Goal: Transaction & Acquisition: Purchase product/service

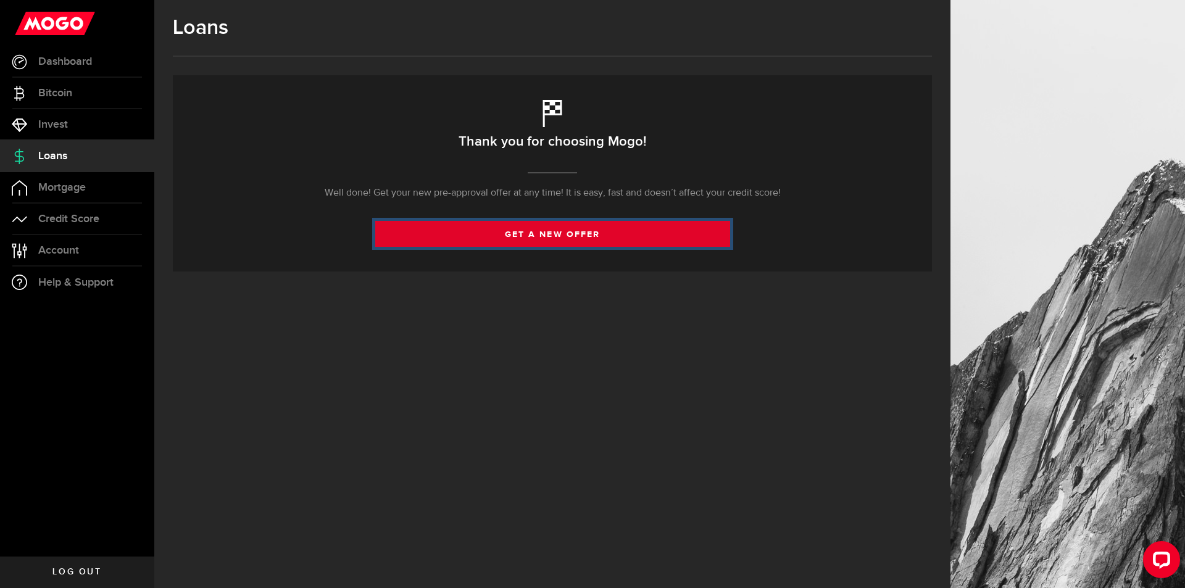
click at [553, 236] on link "get a new offer" at bounding box center [552, 234] width 355 height 26
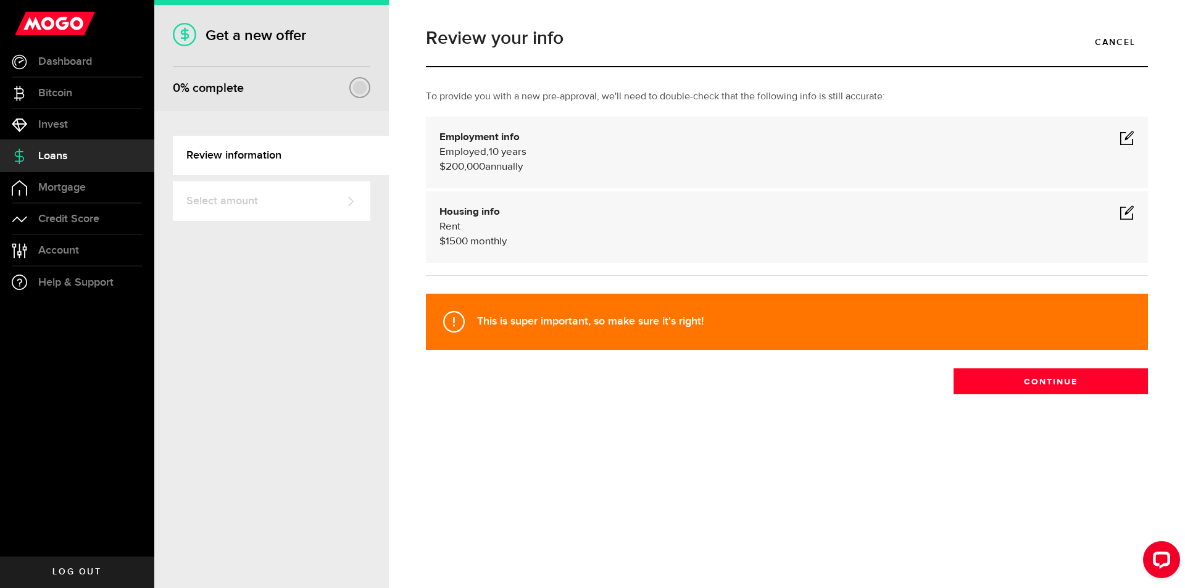
click at [1124, 209] on span at bounding box center [1126, 212] width 15 height 15
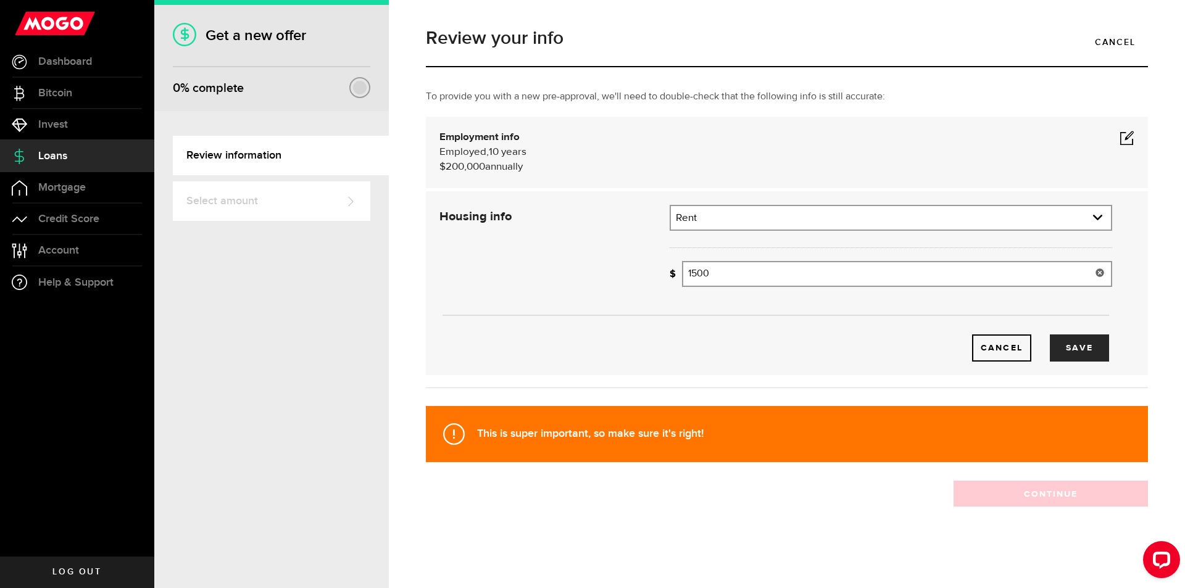
click at [724, 275] on input "1500" at bounding box center [897, 274] width 430 height 26
type input "1,100"
click at [1075, 343] on button "Save" at bounding box center [1079, 347] width 59 height 27
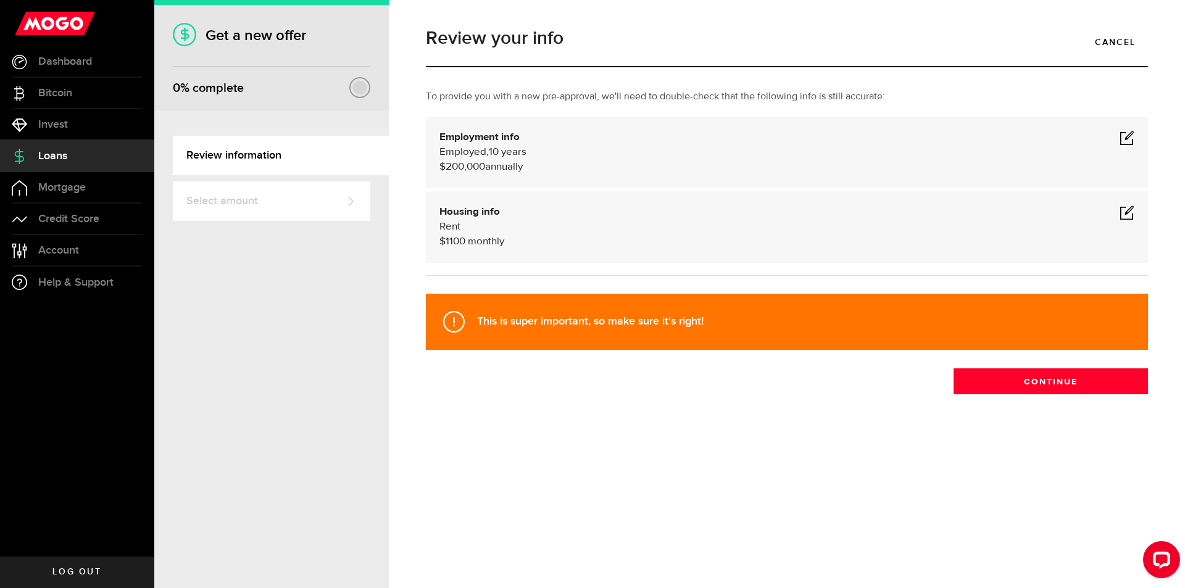
click at [1130, 136] on span at bounding box center [1126, 137] width 15 height 15
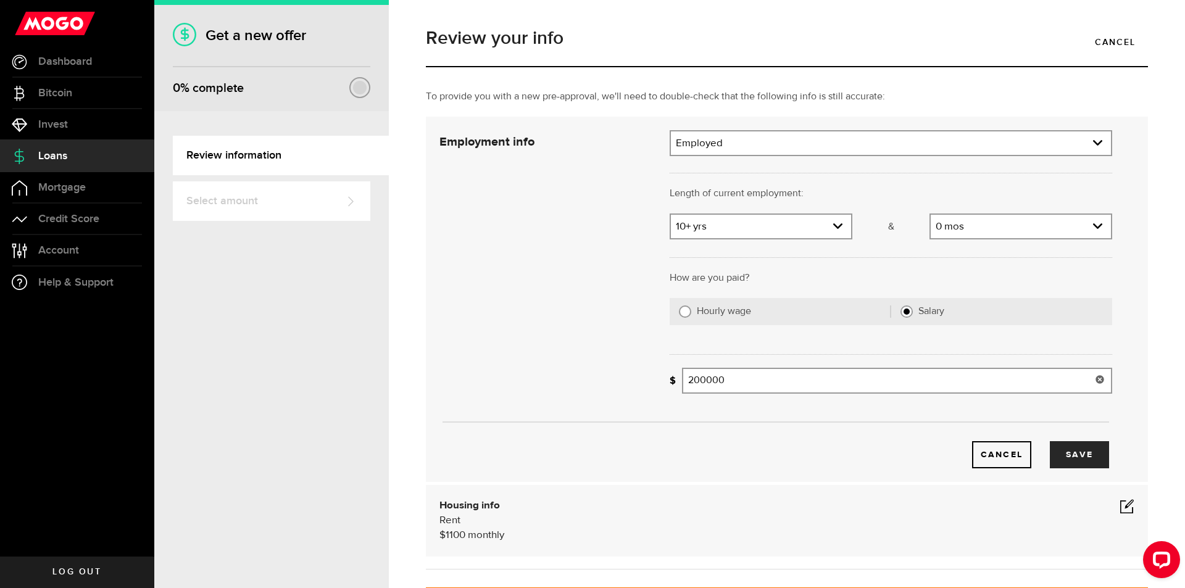
click at [744, 382] on input "200000" at bounding box center [897, 381] width 430 height 26
type input "2"
type input "120,000"
click at [1063, 448] on button "Save" at bounding box center [1079, 454] width 59 height 27
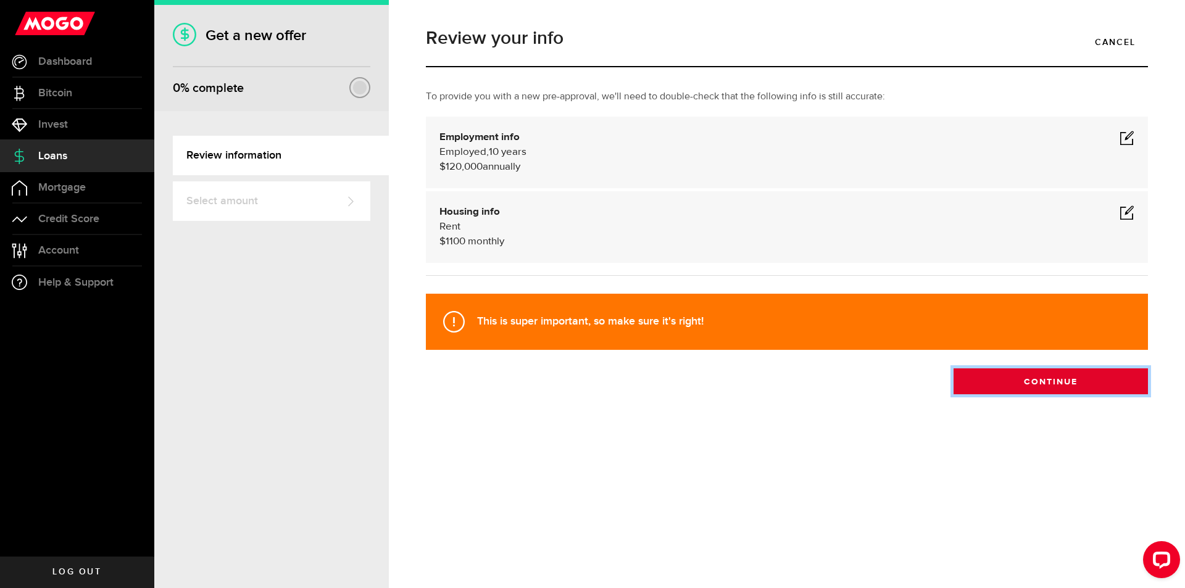
click at [1061, 375] on button "Continue" at bounding box center [1050, 381] width 194 height 26
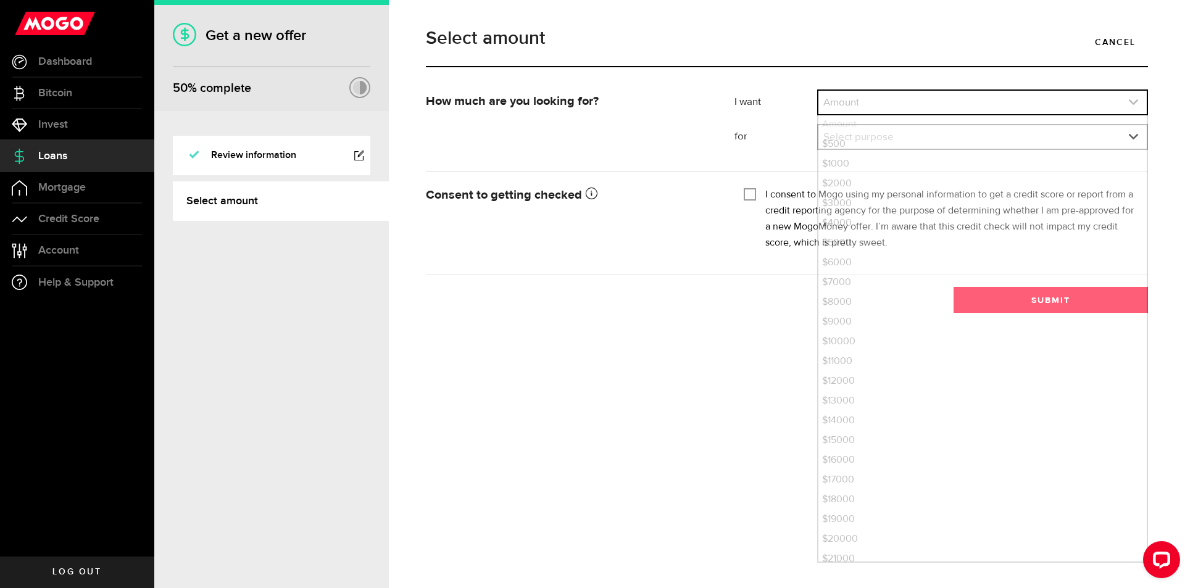
click at [1108, 106] on link "expand select" at bounding box center [982, 102] width 328 height 23
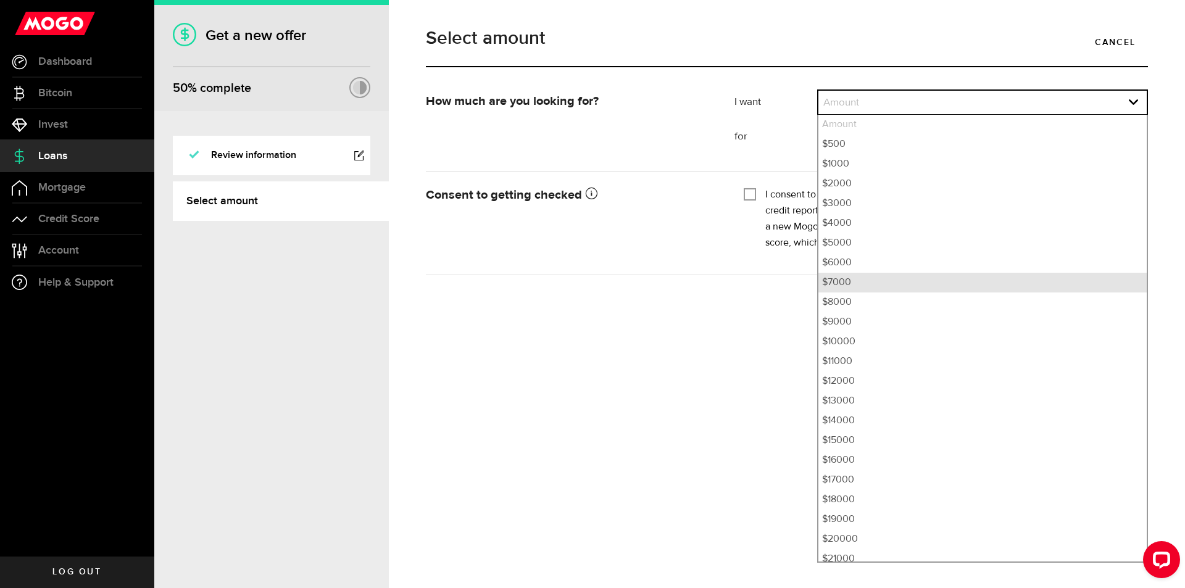
click at [866, 286] on li "$7000" at bounding box center [982, 283] width 328 height 20
select select "7000"
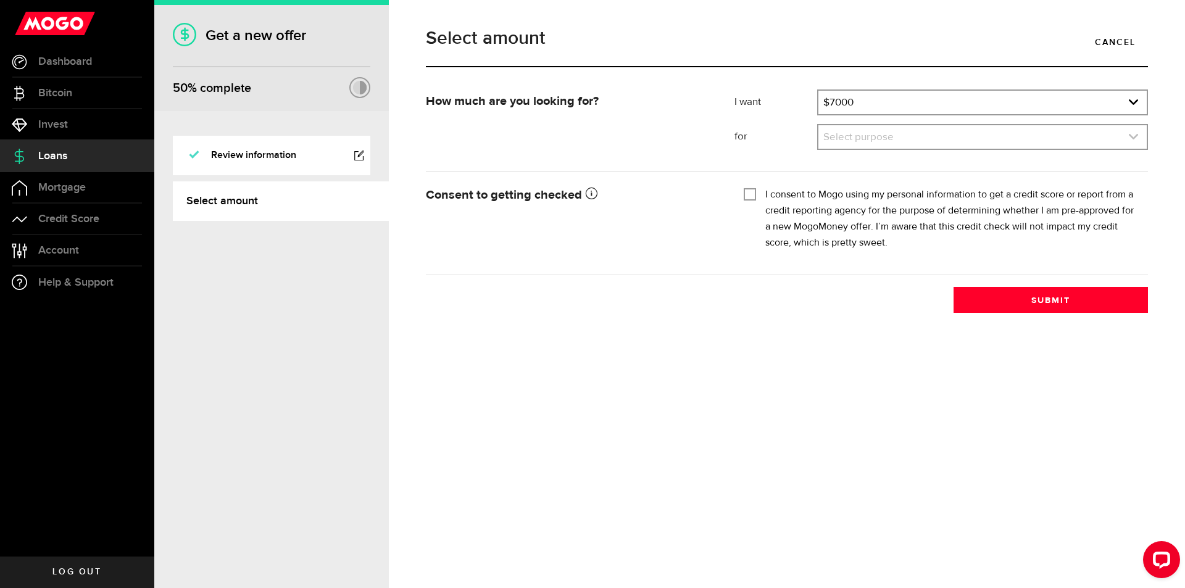
click at [953, 142] on link "expand select" at bounding box center [982, 136] width 328 height 23
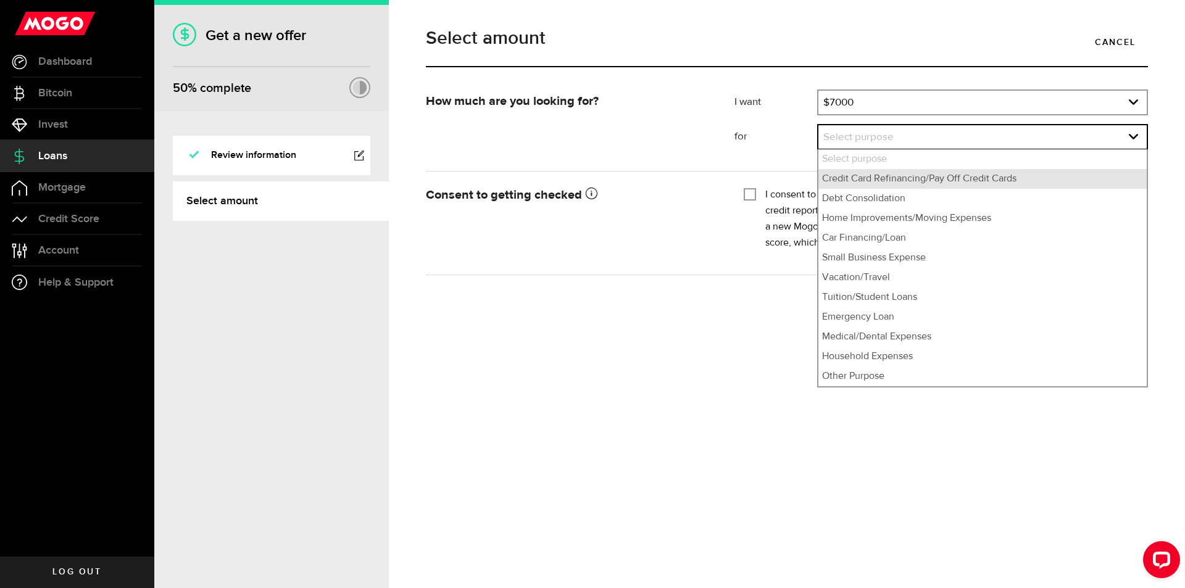
click at [884, 183] on li "Credit Card Refinancing/Pay Off Credit Cards" at bounding box center [982, 179] width 328 height 20
select select "Credit Card Refinancing/Pay Off Credit Cards"
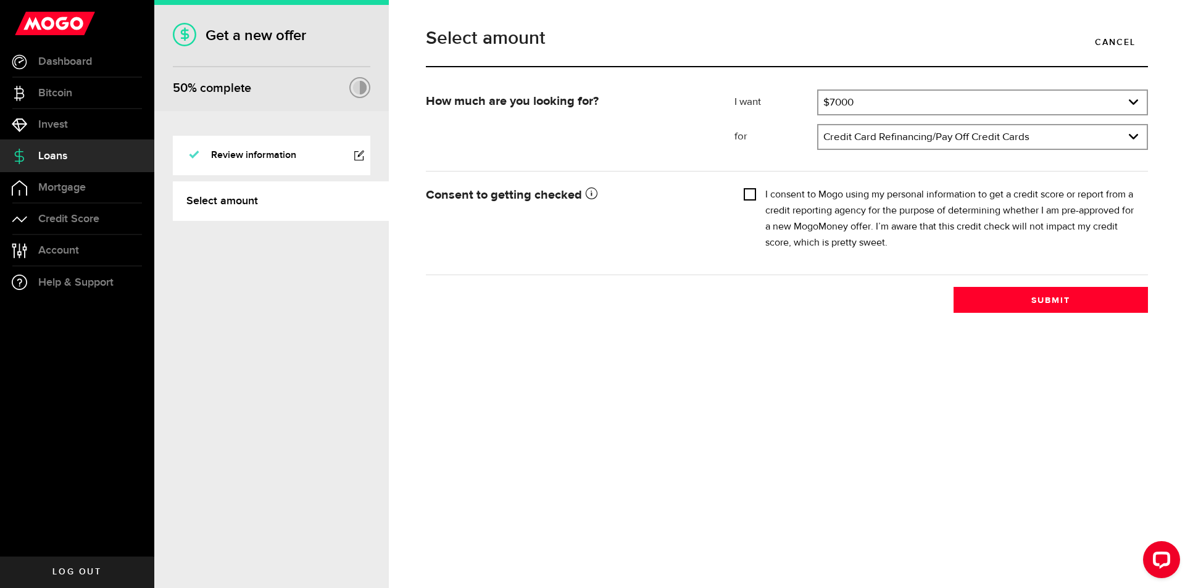
click at [747, 191] on input "I consent to Mogo using my personal information to get a credit score or report…" at bounding box center [750, 193] width 12 height 12
checkbox input "true"
click at [1040, 301] on button "Submit" at bounding box center [1050, 300] width 194 height 26
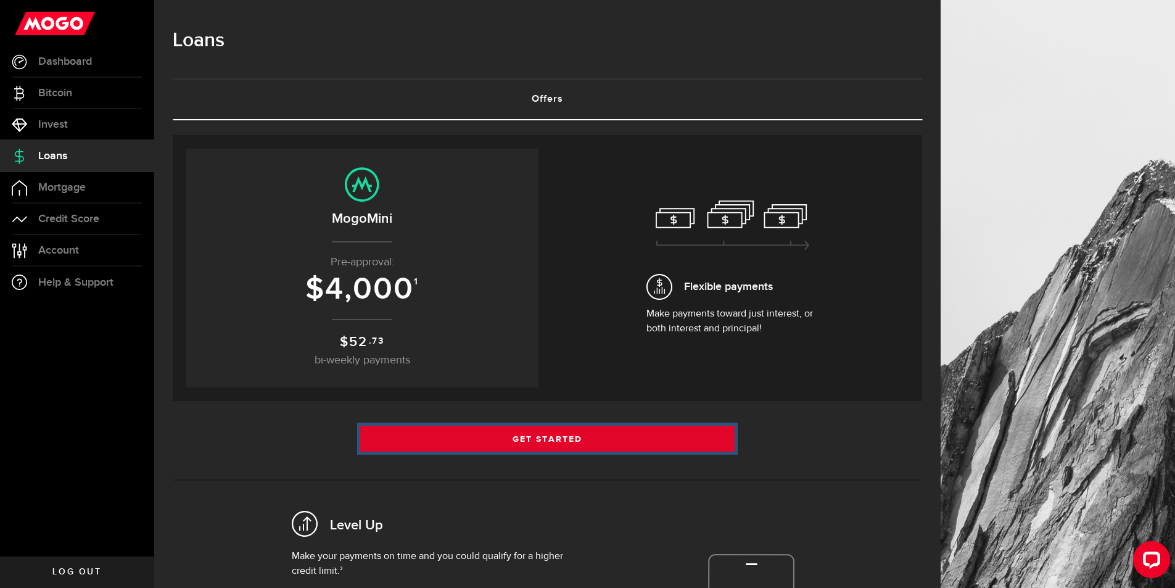
click at [555, 433] on link "Get Started" at bounding box center [547, 439] width 375 height 26
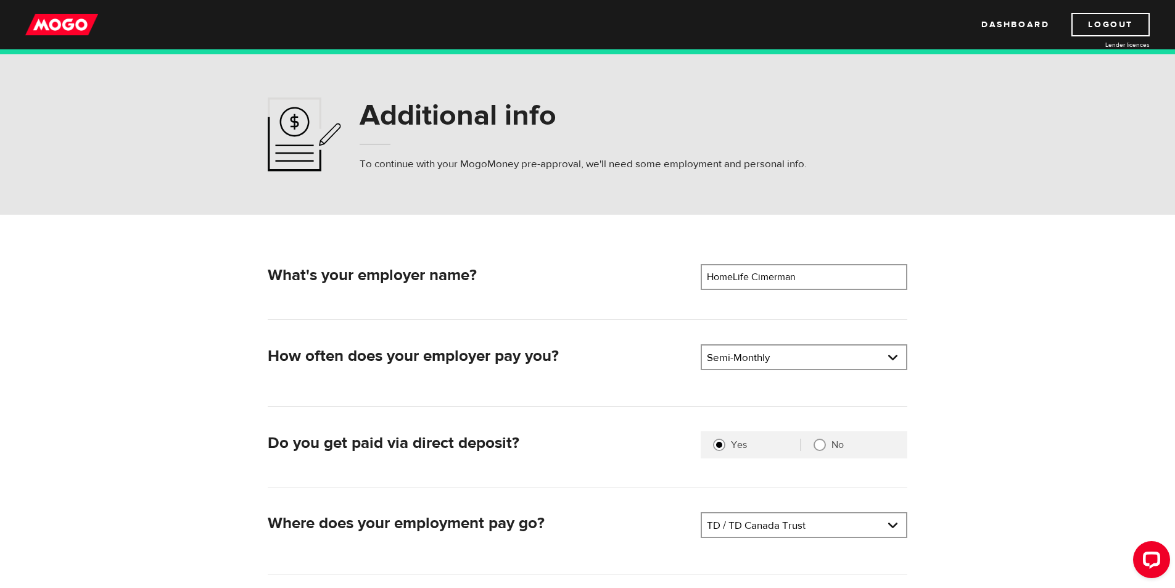
click at [822, 446] on input "No" at bounding box center [820, 445] width 12 height 12
radio input "true"
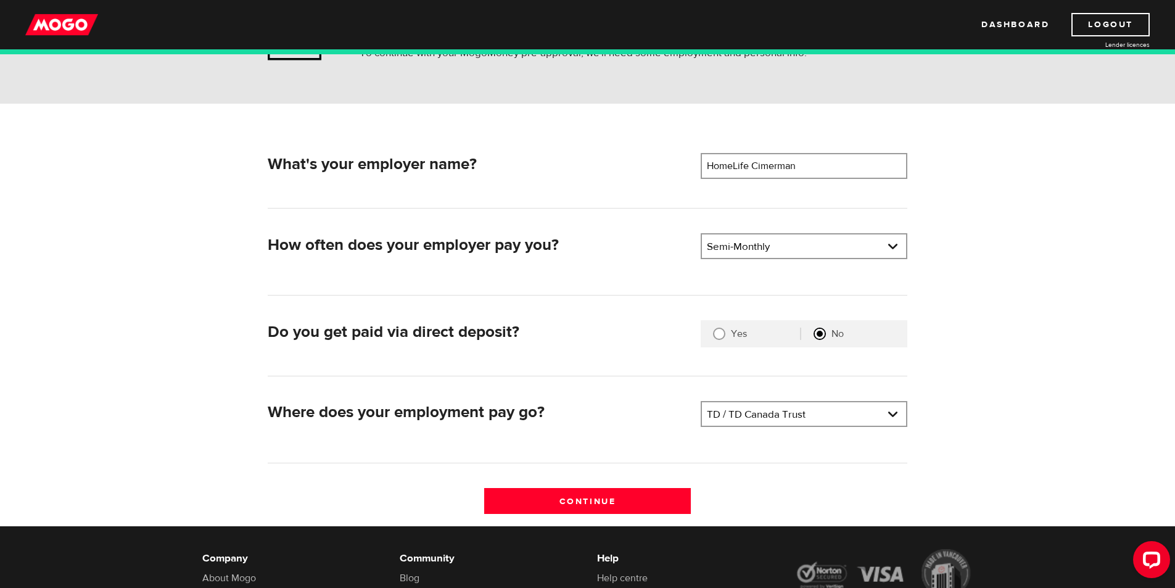
scroll to position [113, 0]
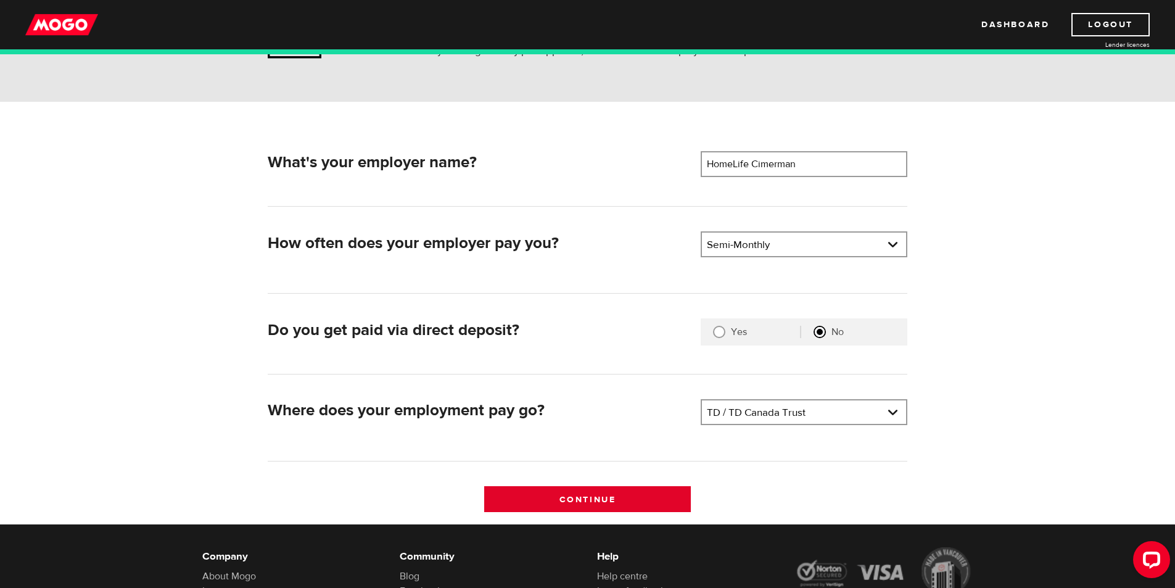
click at [606, 504] on input "Continue" at bounding box center [587, 499] width 207 height 26
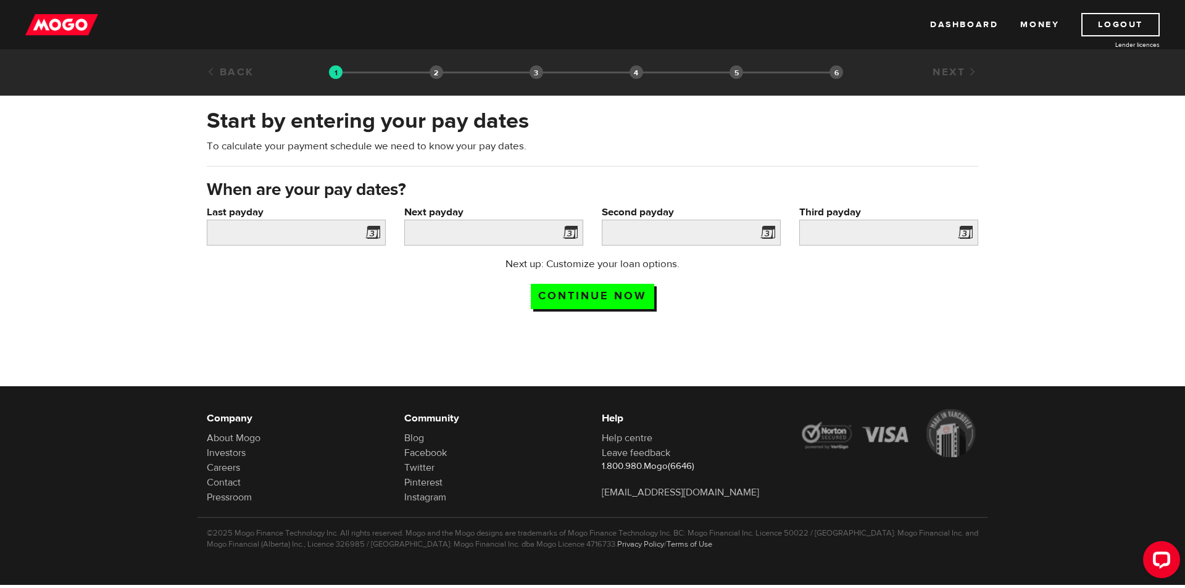
click at [374, 234] on span at bounding box center [370, 235] width 19 height 20
click at [273, 232] on input "Last payday" at bounding box center [296, 233] width 179 height 26
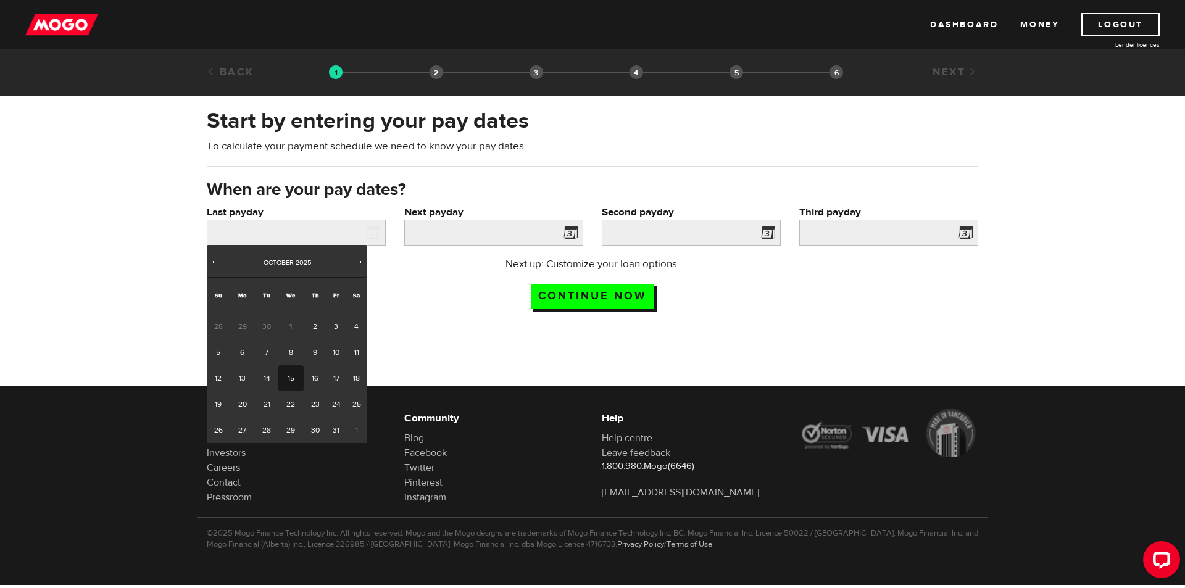
click at [290, 378] on link "15" at bounding box center [290, 378] width 25 height 26
type input "2025/10/15"
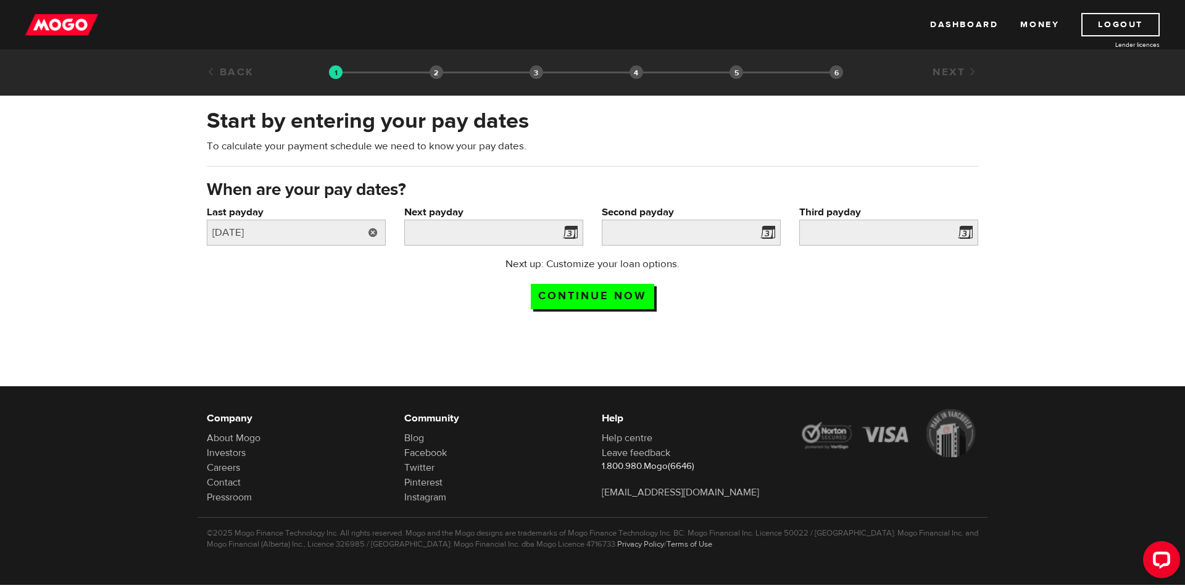
click at [368, 233] on link at bounding box center [372, 233] width 25 height 26
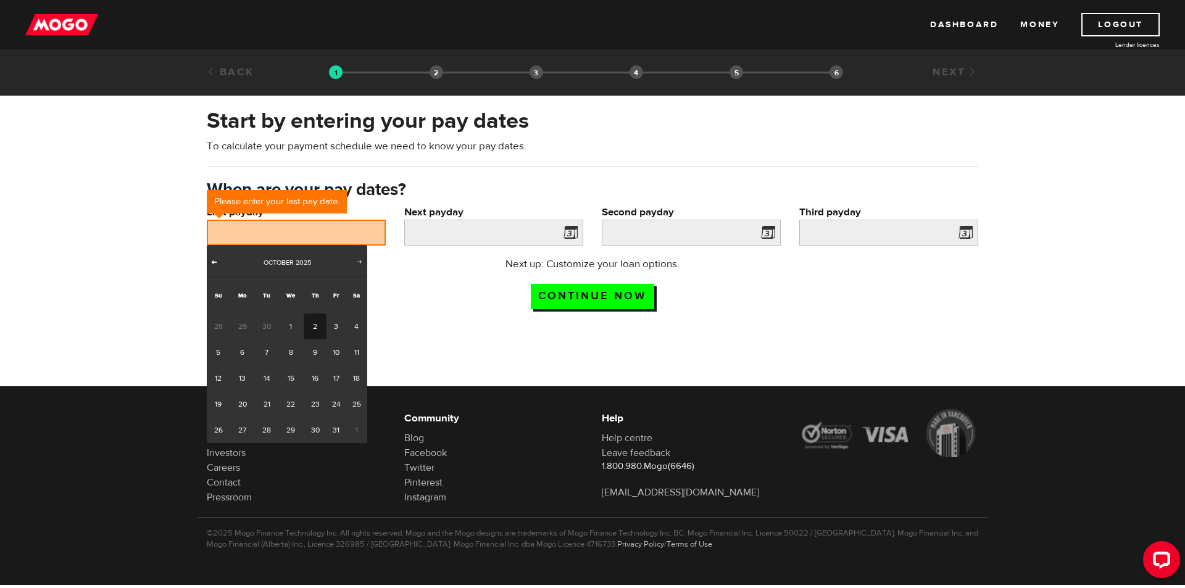
click at [216, 264] on span "Prev" at bounding box center [214, 262] width 10 height 10
click at [245, 381] on link "15" at bounding box center [242, 378] width 25 height 26
type input "2025/09/15"
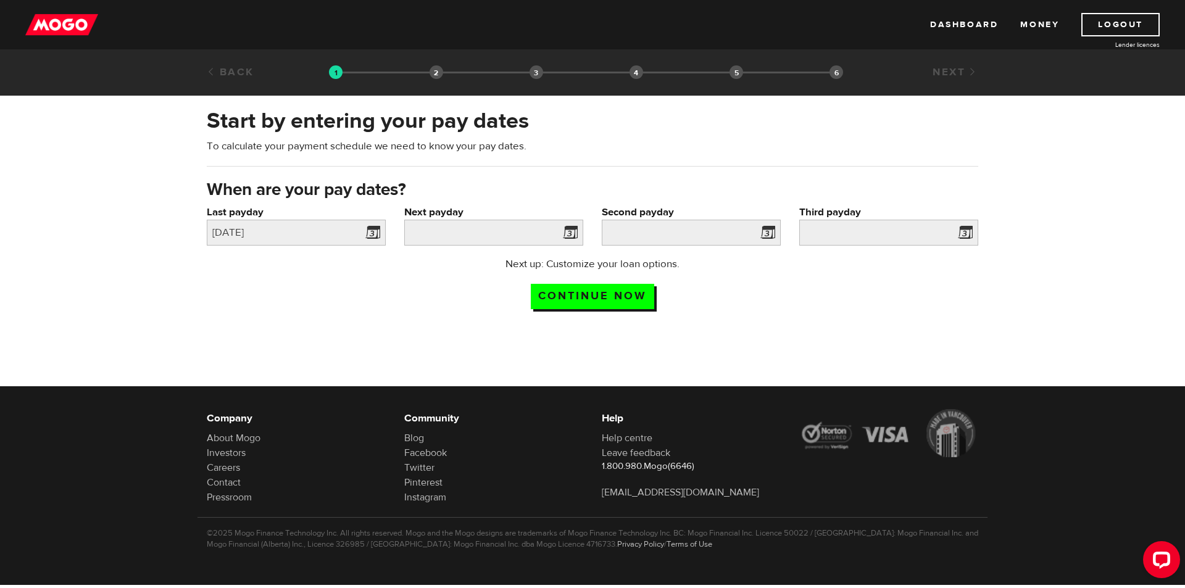
click at [576, 228] on span at bounding box center [567, 235] width 19 height 20
click at [574, 229] on span at bounding box center [567, 235] width 19 height 20
click at [534, 227] on input "Next payday" at bounding box center [493, 233] width 179 height 26
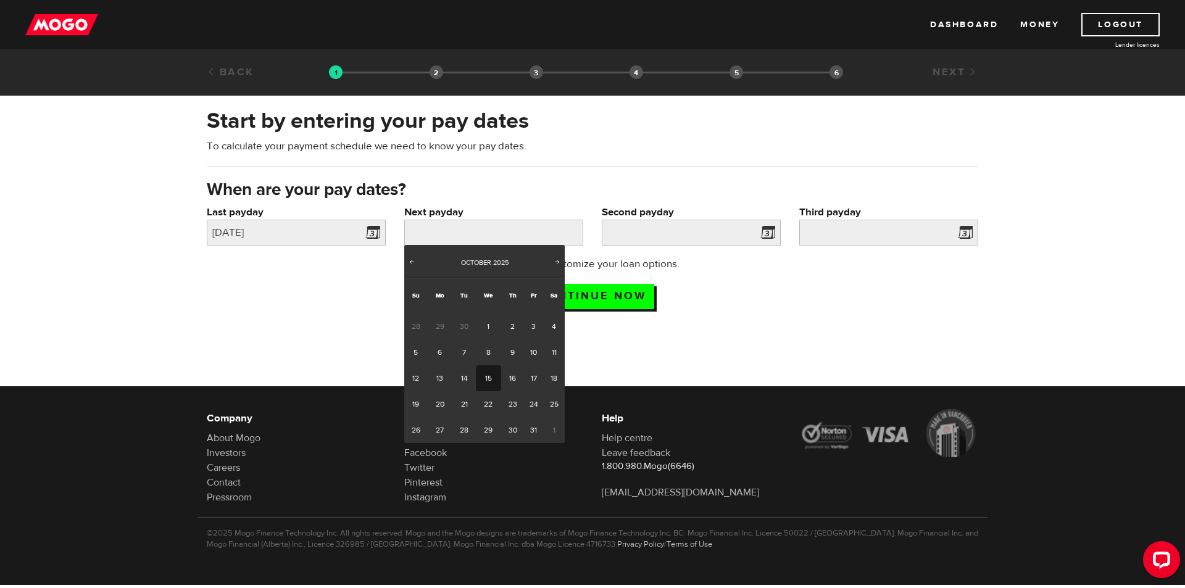
click at [484, 379] on link "15" at bounding box center [488, 378] width 25 height 26
type input "2025/10/15"
type input "2025/10/30"
type input "2025/11/14"
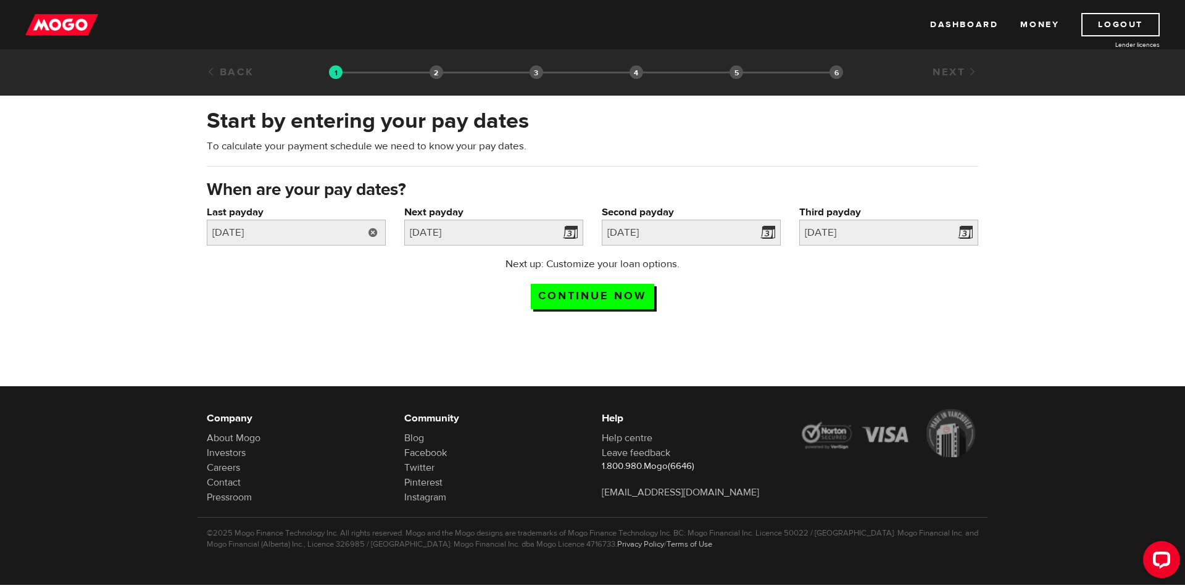
click at [372, 229] on link at bounding box center [372, 233] width 25 height 26
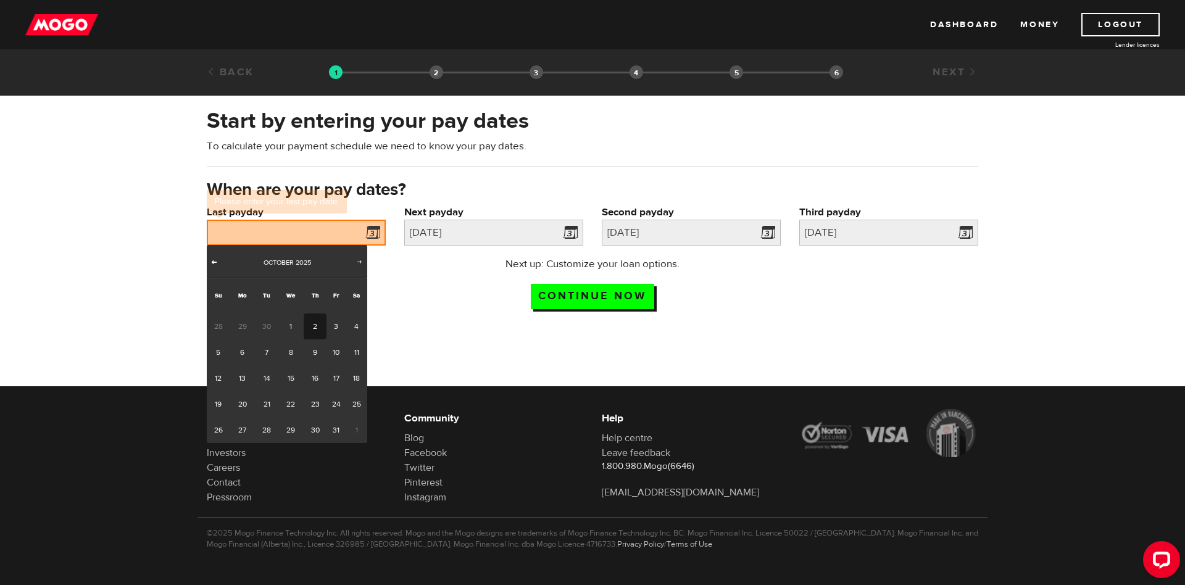
click at [208, 259] on link "Prev" at bounding box center [214, 263] width 12 height 12
click at [268, 428] on link "30" at bounding box center [266, 430] width 23 height 26
type input "2025/09/30"
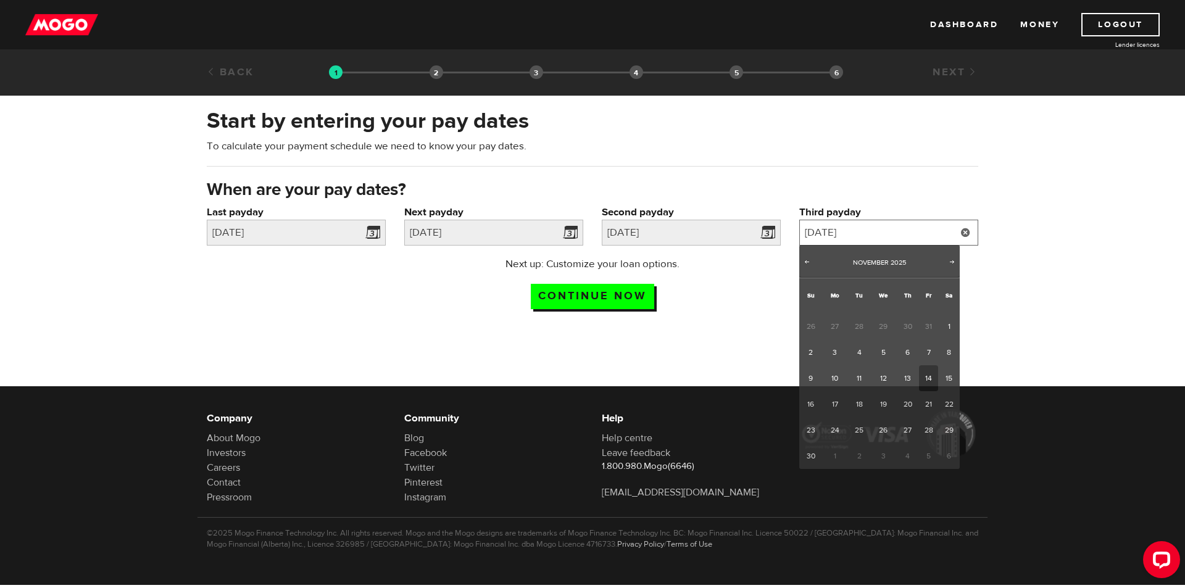
click at [907, 234] on input "2025/11/14" at bounding box center [888, 233] width 179 height 26
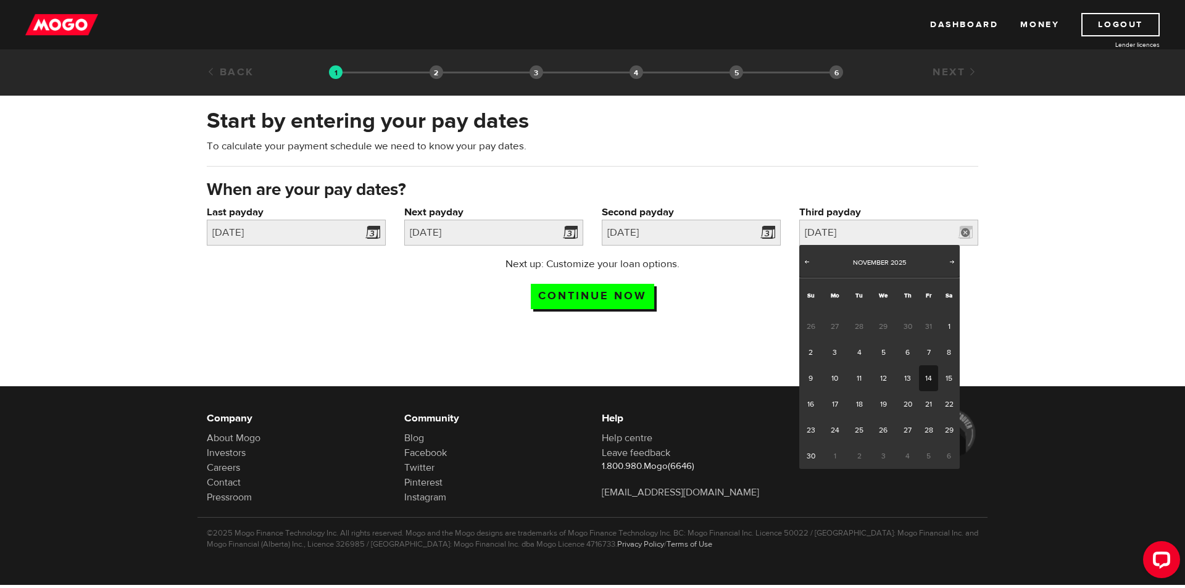
click at [928, 375] on link "14" at bounding box center [928, 378] width 19 height 26
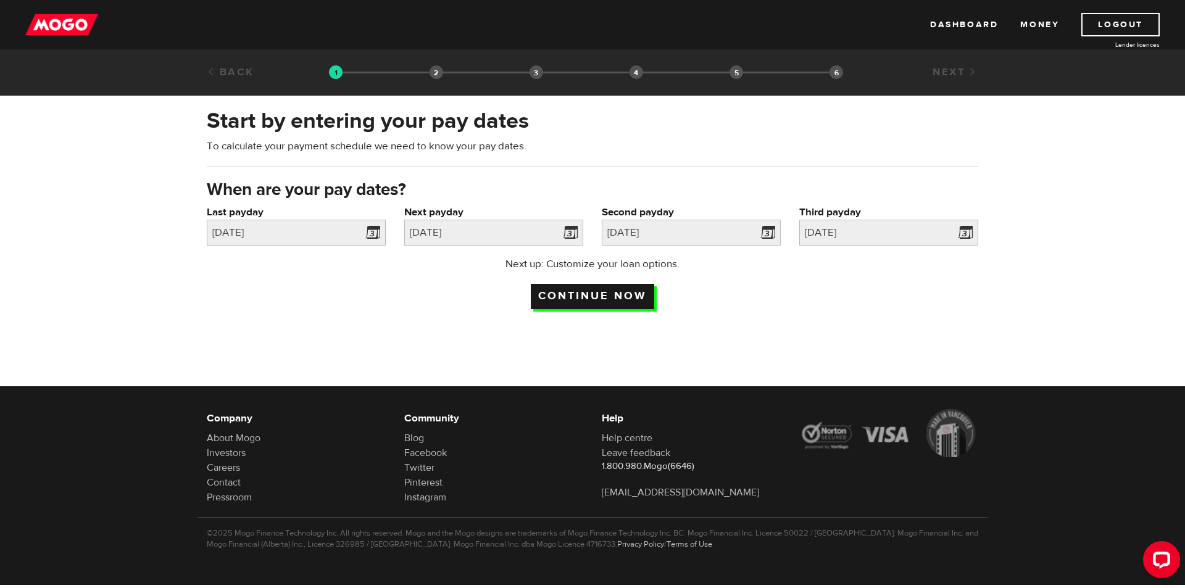
click at [605, 295] on input "Continue now" at bounding box center [592, 296] width 123 height 25
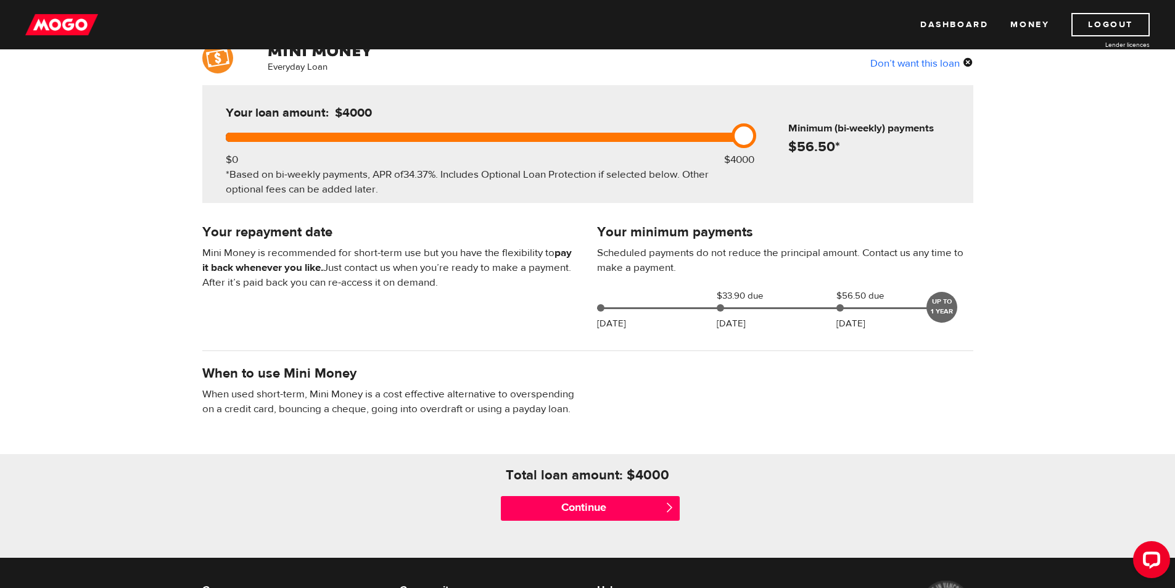
scroll to position [115, 0]
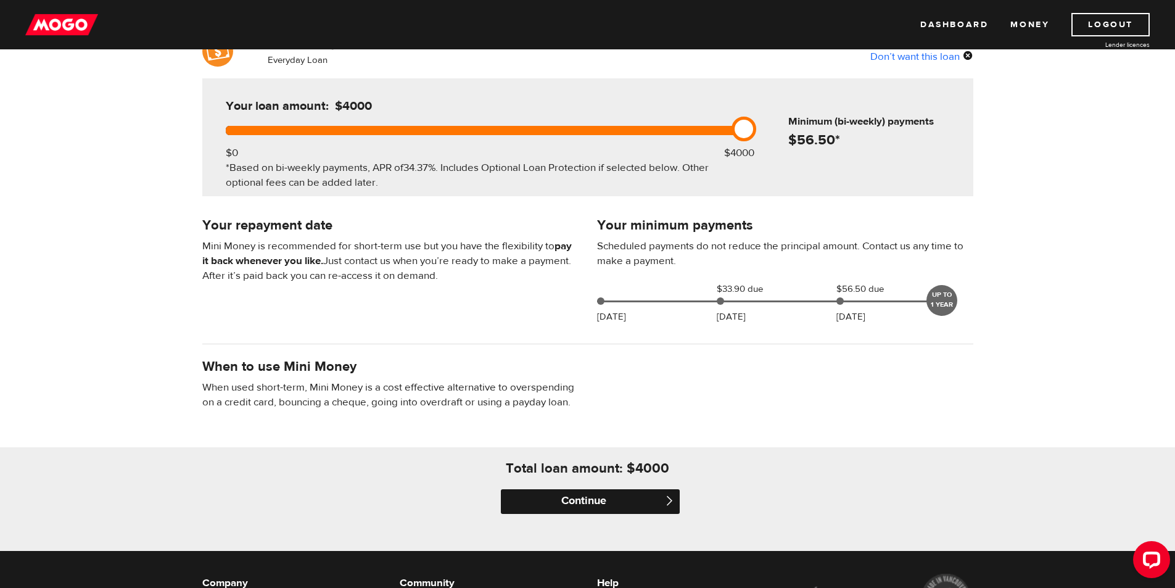
click at [597, 503] on input "Continue" at bounding box center [590, 501] width 179 height 25
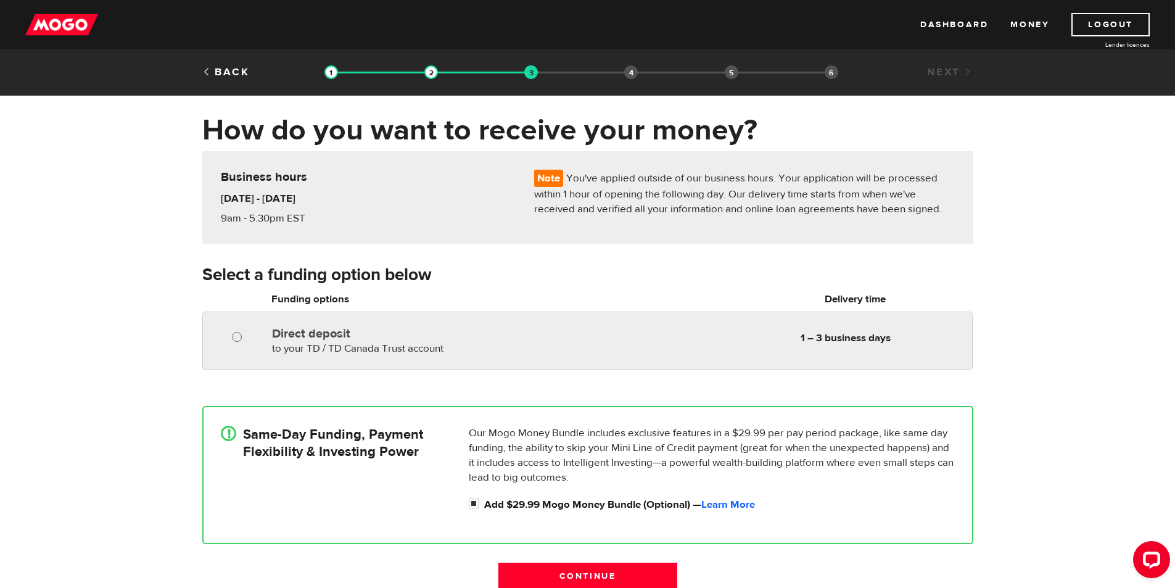
radio input "true"
click at [236, 336] on input "Direct deposit" at bounding box center [239, 338] width 15 height 15
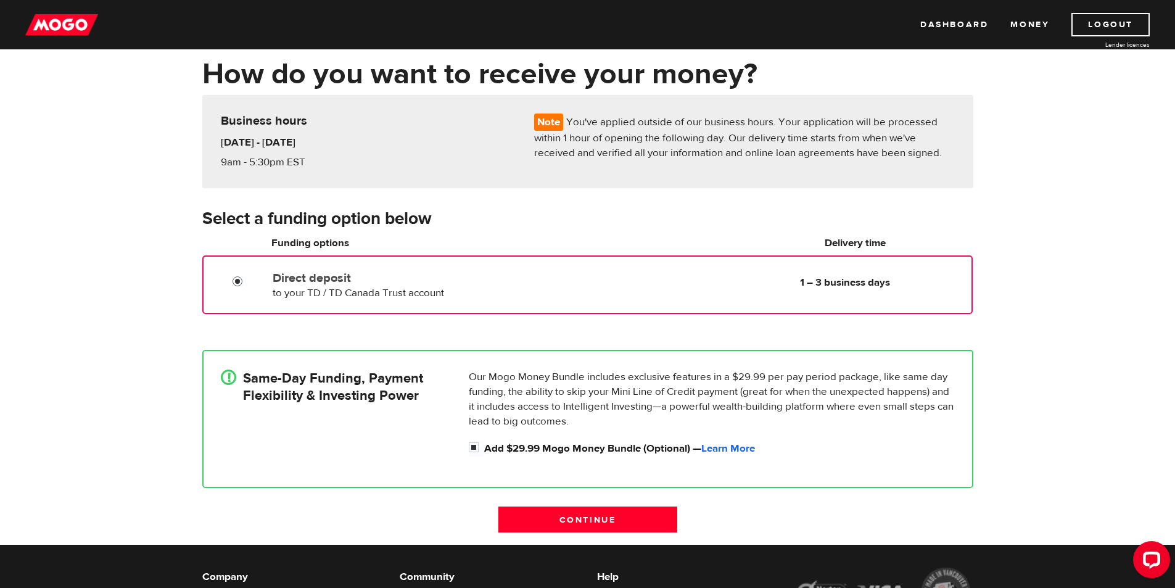
scroll to position [61, 0]
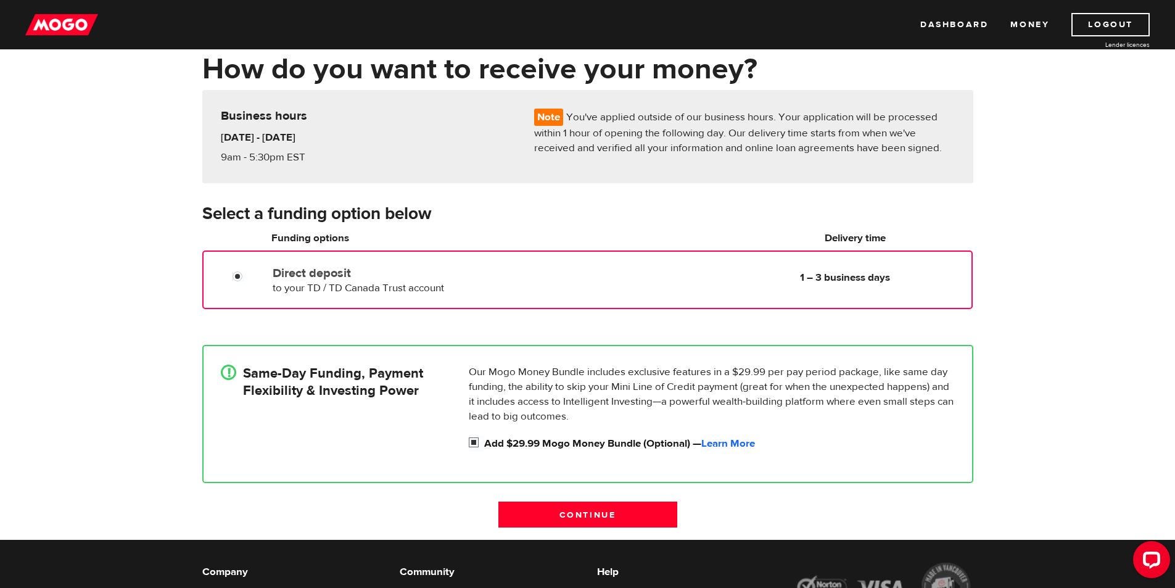
click at [477, 443] on input "Add $29.99 Mogo Money Bundle (Optional) — Learn More" at bounding box center [476, 443] width 15 height 15
checkbox input "false"
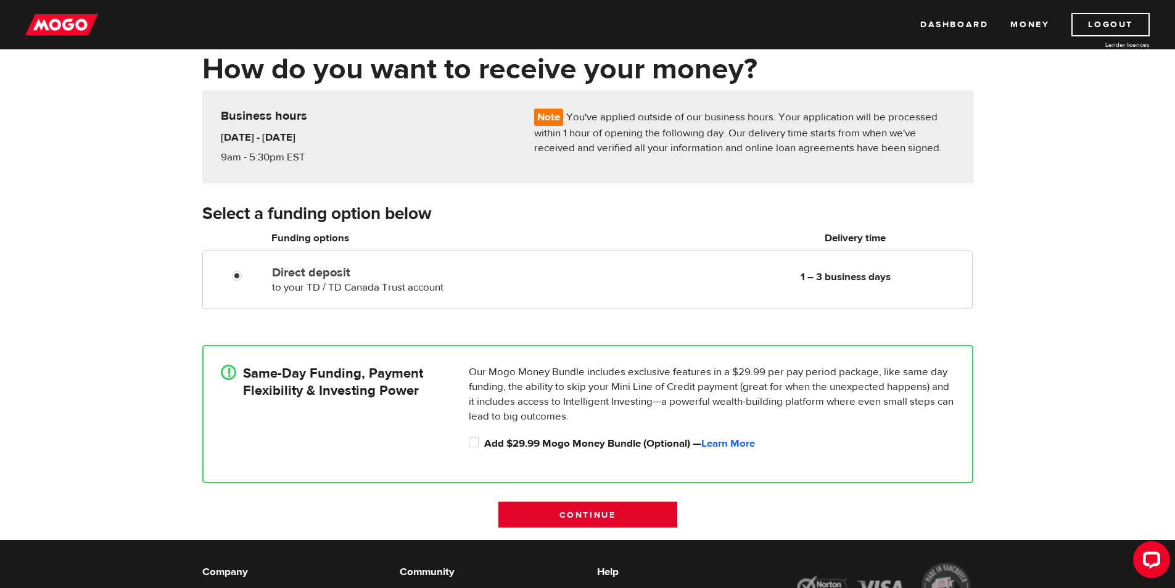
click at [586, 514] on input "Continue" at bounding box center [588, 515] width 179 height 26
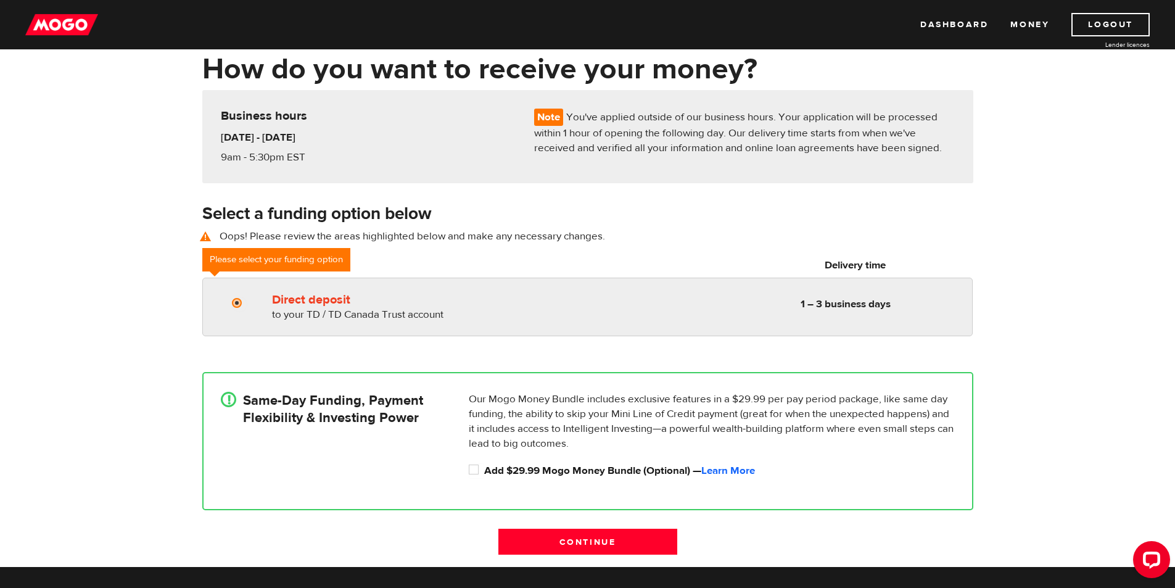
radio input "true"
click at [473, 326] on div "Direct deposit to your TD / TD Canada Trust account Delivery in 1 – 3 business …" at bounding box center [587, 307] width 770 height 59
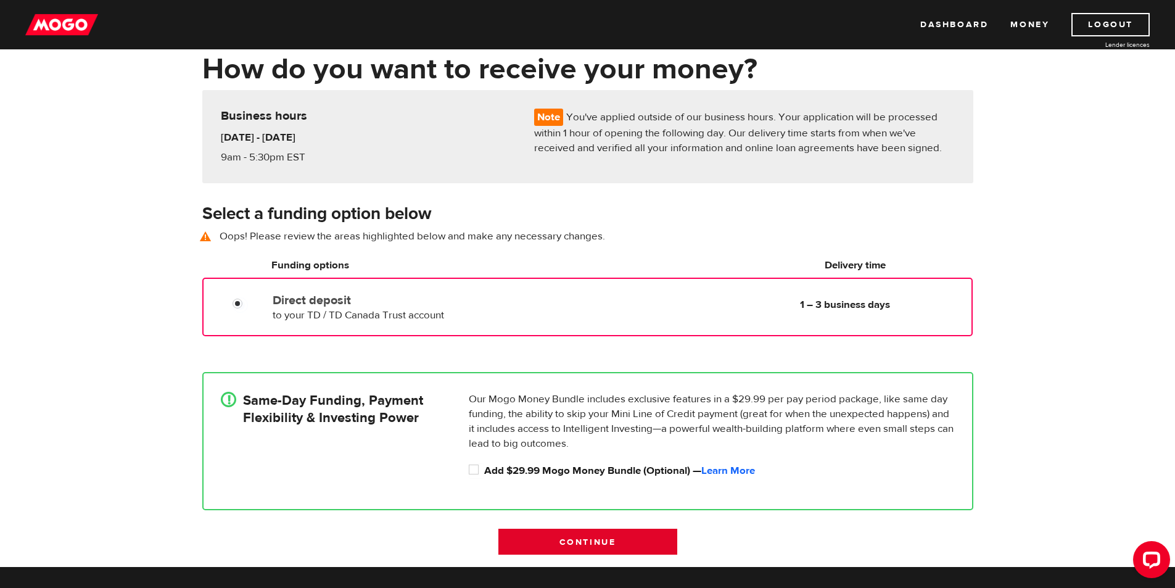
click at [586, 543] on input "Continue" at bounding box center [588, 542] width 179 height 26
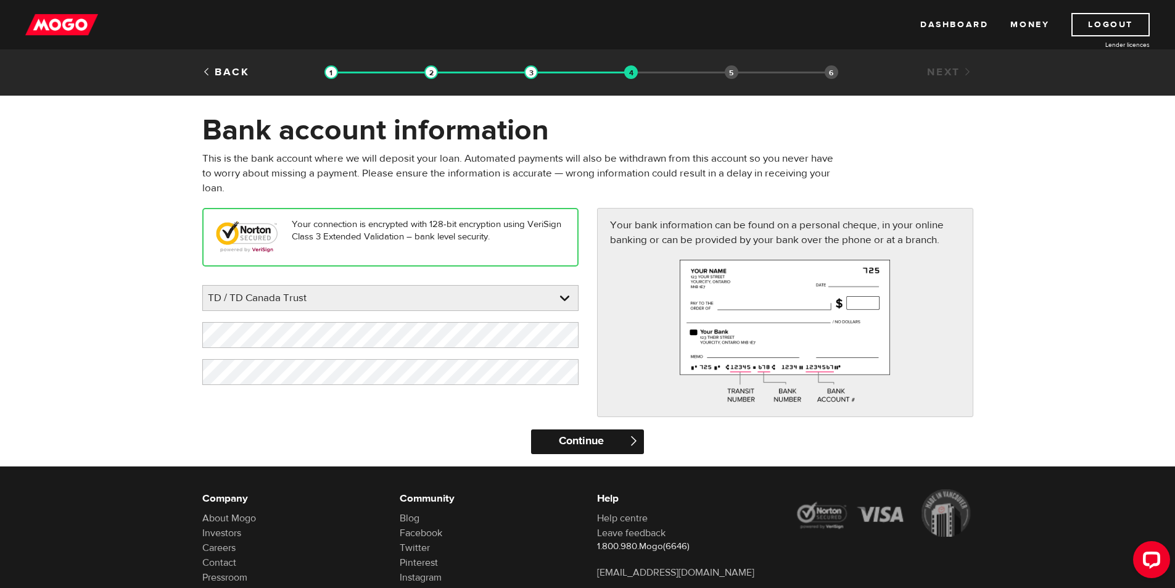
click at [591, 435] on input "Continue" at bounding box center [587, 441] width 113 height 25
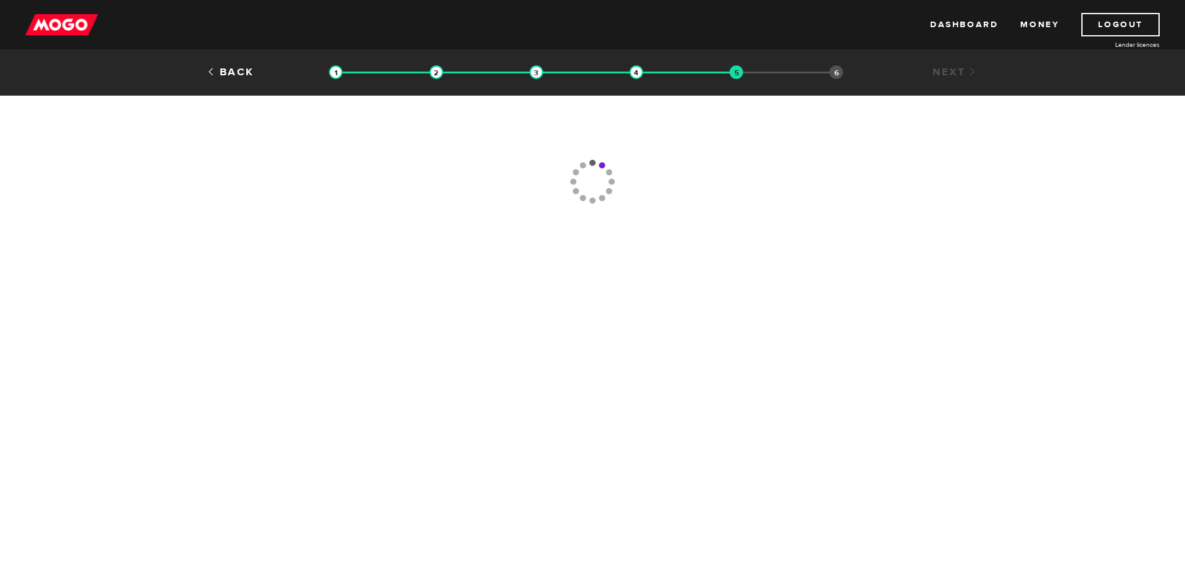
type input "[PHONE_NUMBER]"
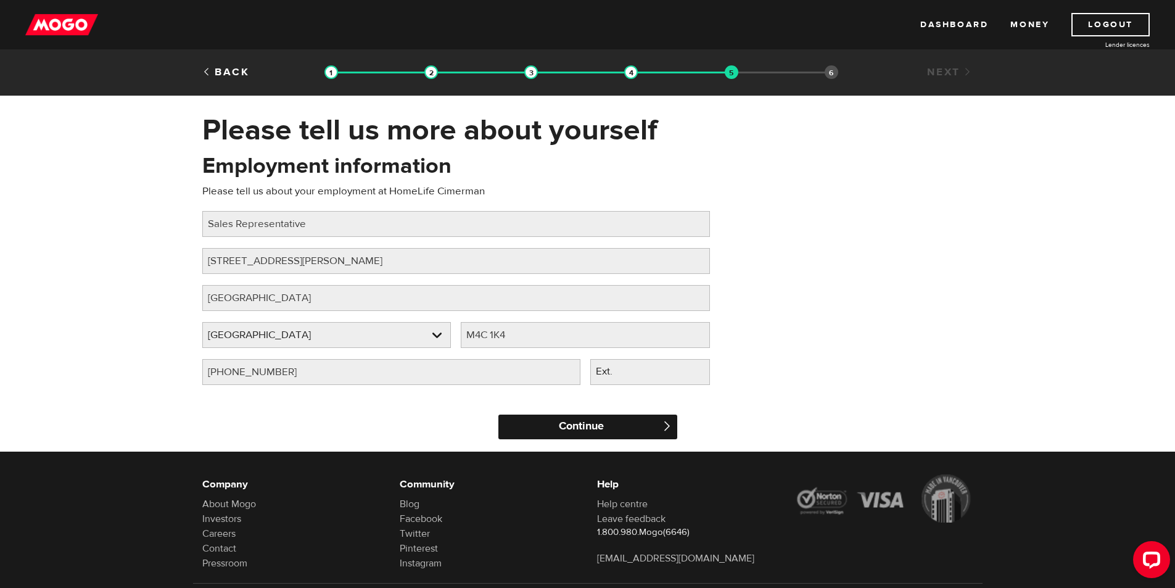
click at [580, 422] on input "Continue" at bounding box center [588, 427] width 179 height 25
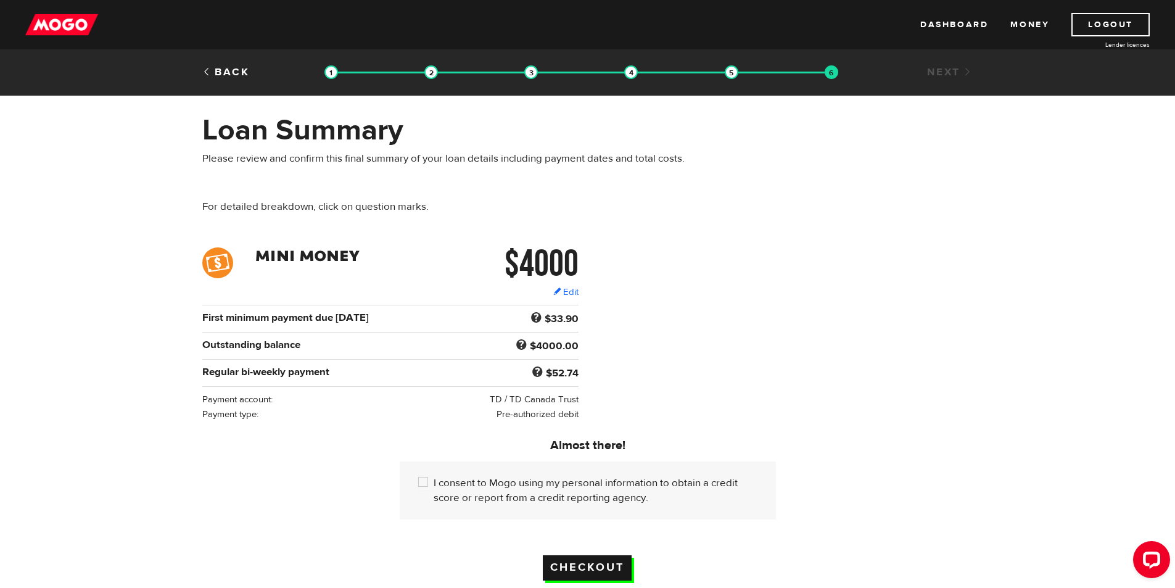
click at [577, 560] on input "Checkout" at bounding box center [587, 567] width 89 height 25
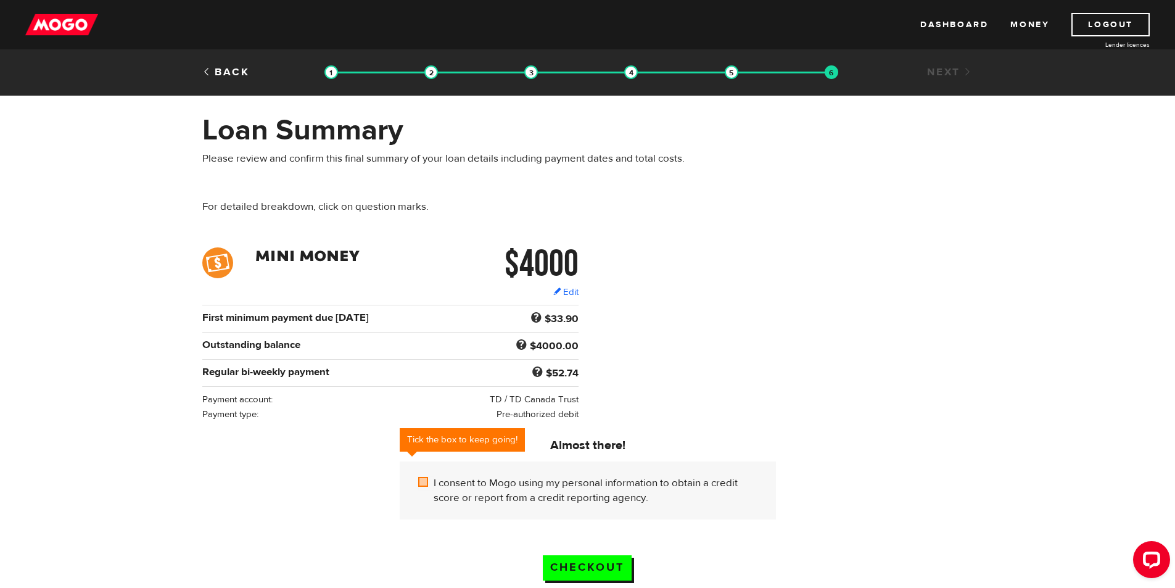
click at [423, 478] on input "I consent to Mogo using my personal information to obtain a credit score or rep…" at bounding box center [425, 483] width 15 height 15
checkbox input "true"
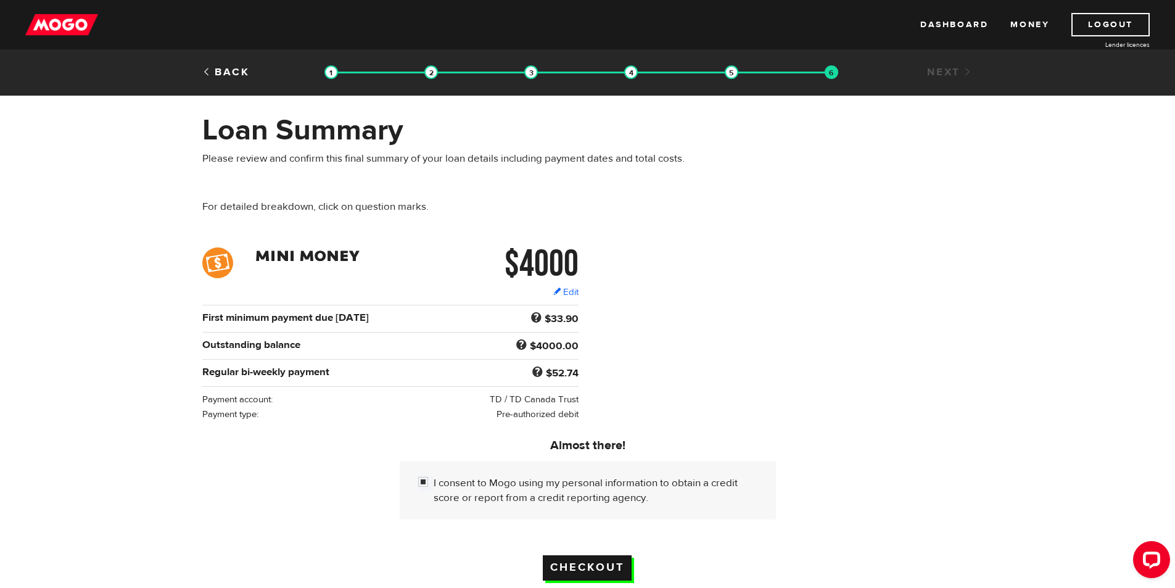
click at [609, 560] on input "Checkout" at bounding box center [587, 567] width 89 height 25
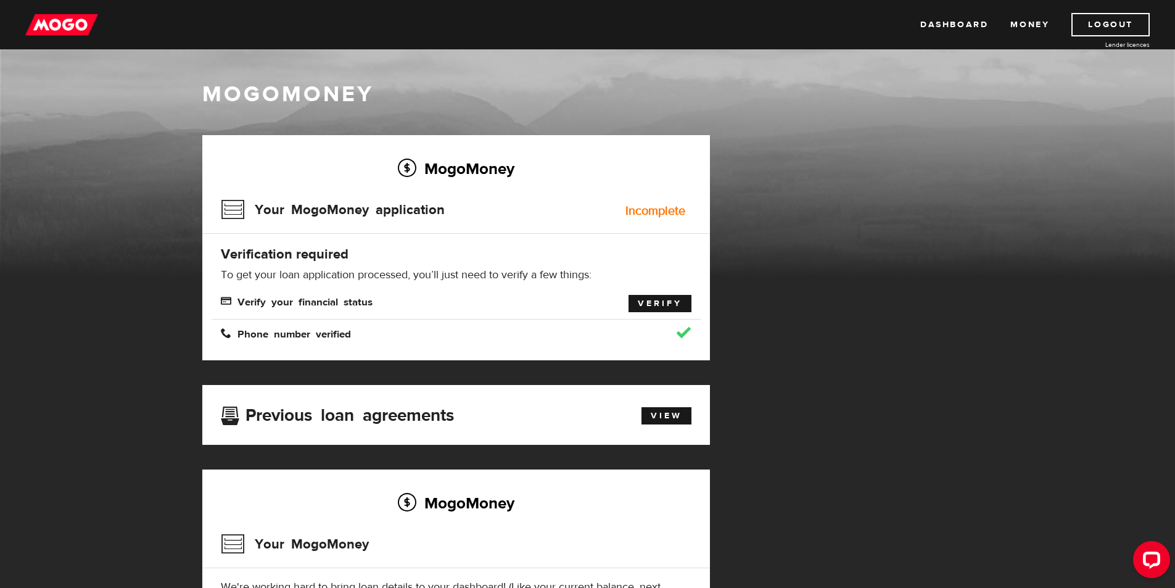
click at [666, 309] on link "Verify" at bounding box center [660, 303] width 63 height 17
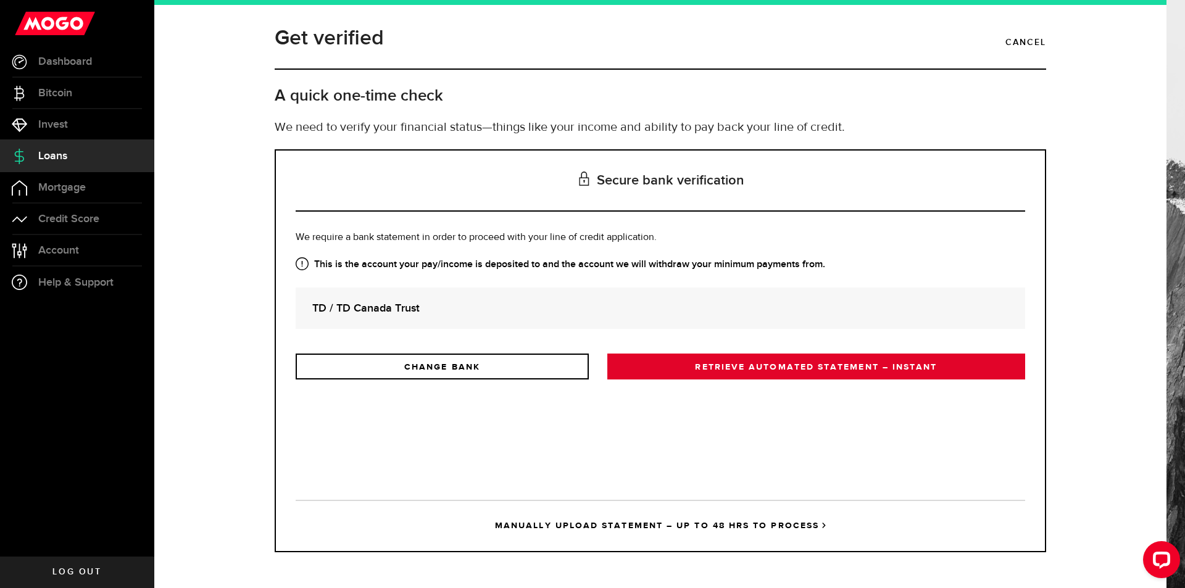
click at [792, 373] on link "RETRIEVE AUTOMATED STATEMENT – INSTANT" at bounding box center [816, 367] width 418 height 26
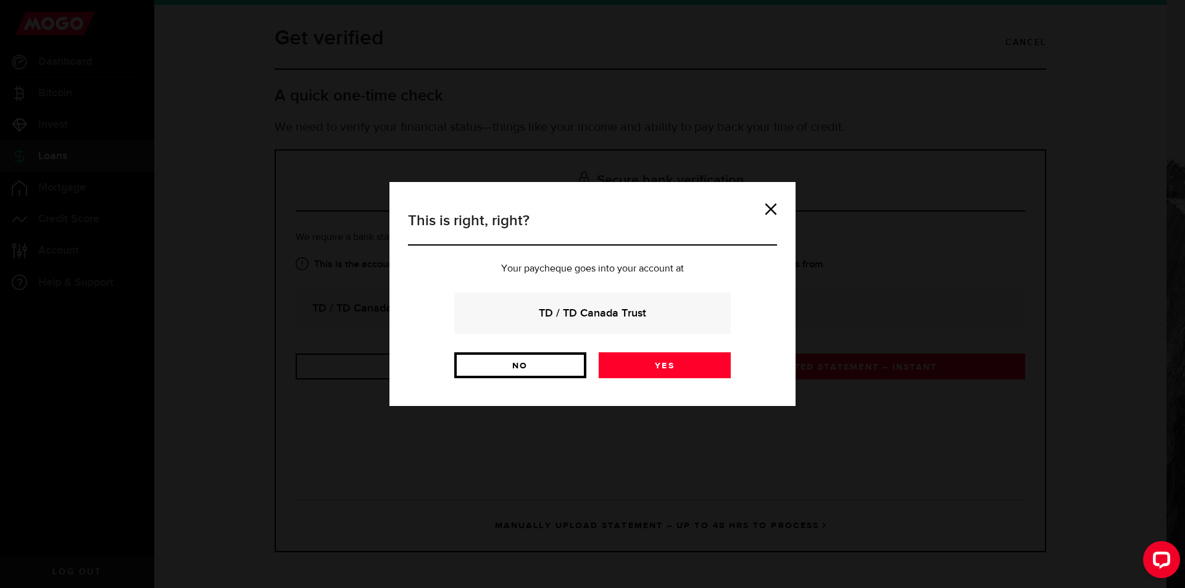
click at [539, 369] on link "No" at bounding box center [520, 365] width 132 height 26
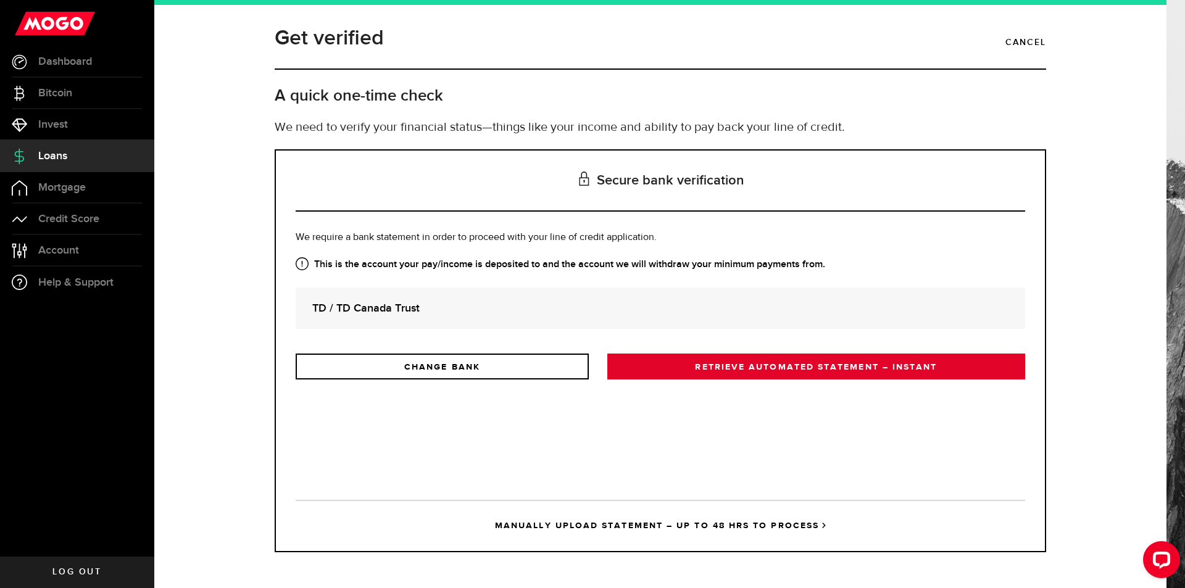
click at [756, 364] on link "RETRIEVE AUTOMATED STATEMENT – INSTANT" at bounding box center [816, 367] width 418 height 26
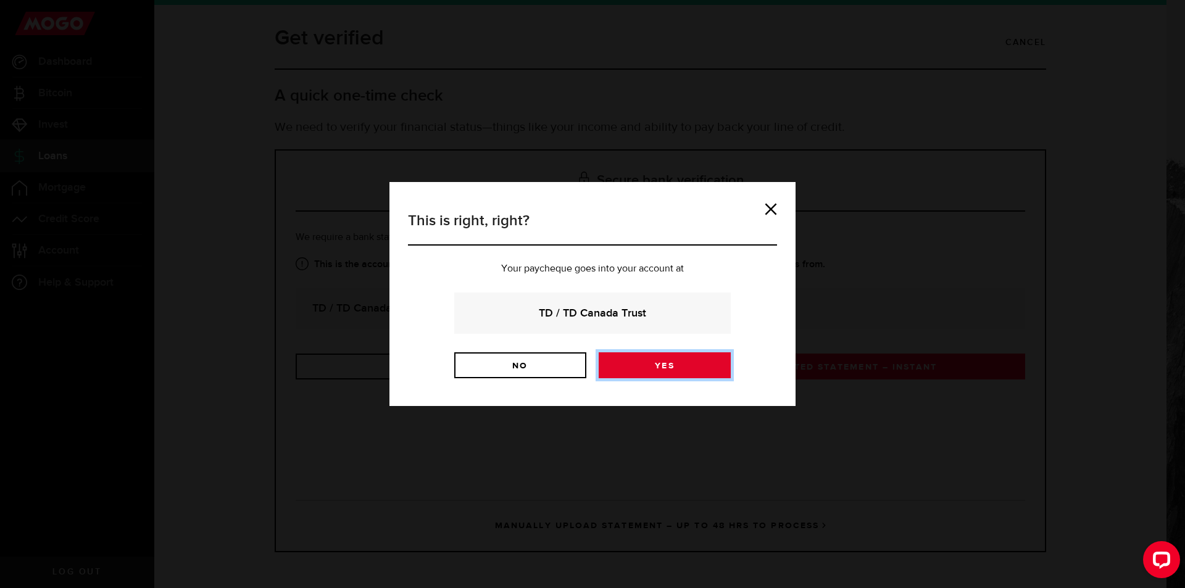
click at [662, 362] on link "Yes" at bounding box center [665, 365] width 132 height 26
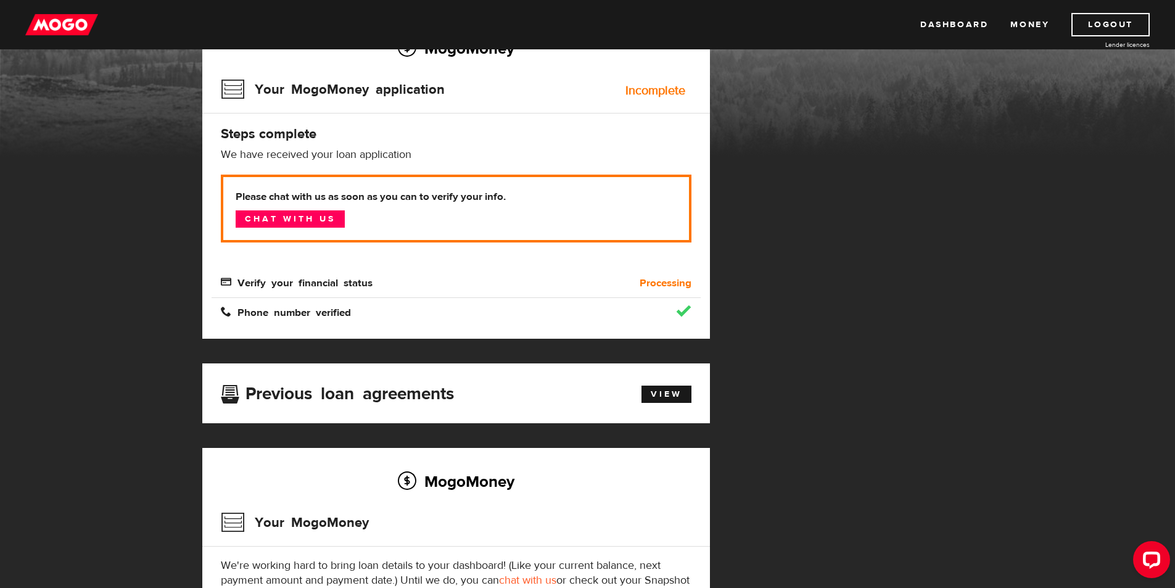
scroll to position [91, 0]
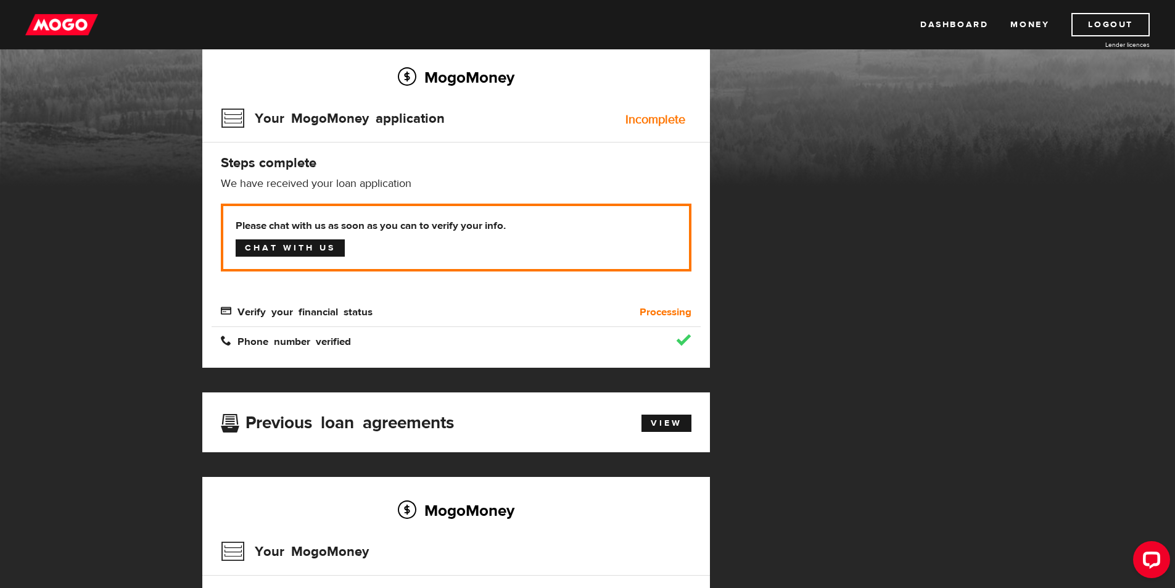
click at [311, 251] on link "Chat with us" at bounding box center [290, 247] width 109 height 17
click at [1116, 25] on link "Logout" at bounding box center [1111, 24] width 78 height 23
